Goal: Find specific page/section: Find specific page/section

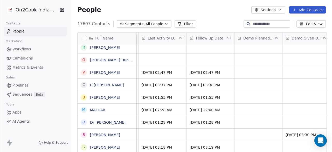
scroll to position [0, 867]
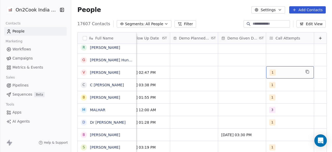
click at [275, 71] on div "1" at bounding box center [286, 72] width 32 height 6
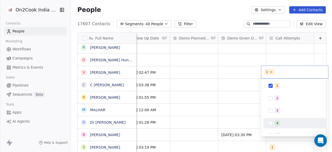
scroll to position [69, 0]
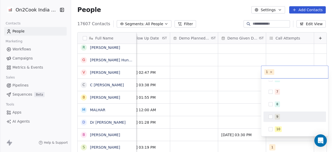
click at [231, 74] on html "On2Cook India Pvt. Ltd. Contacts People Marketing Workflows Campaigns Metrics &…" at bounding box center [166, 76] width 332 height 152
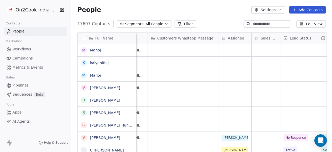
scroll to position [0, 0]
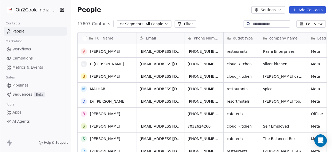
scroll to position [86, 0]
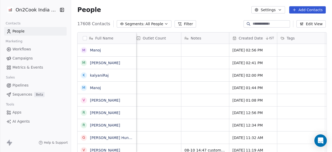
scroll to position [0, 516]
